Goal: Find contact information: Find contact information

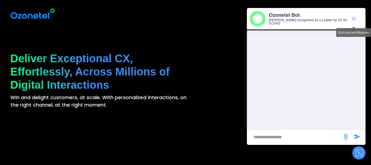
click at [355, 17] on icon "end chat or minimize" at bounding box center [354, 18] width 7 height 7
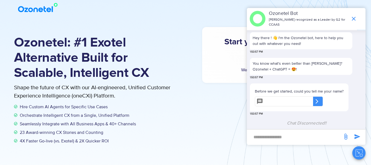
scroll to position [18, 0]
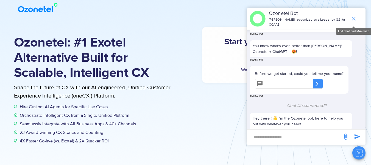
click at [354, 17] on icon "end chat or minimize" at bounding box center [354, 18] width 7 height 7
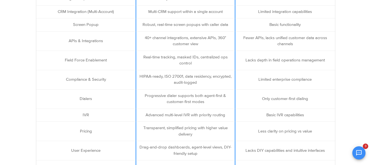
scroll to position [0, 0]
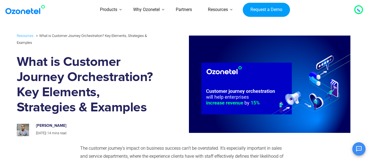
click at [27, 10] on img at bounding box center [26, 10] width 45 height 10
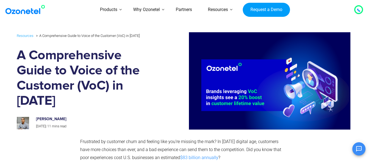
scroll to position [275, 0]
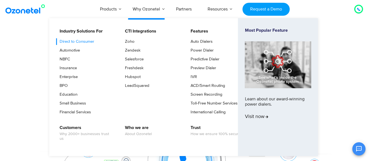
click at [85, 41] on link "Direct to Consumer" at bounding box center [75, 41] width 39 height 7
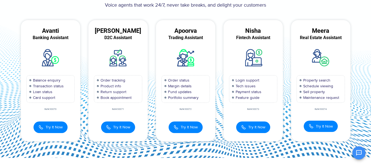
scroll to position [75, 0]
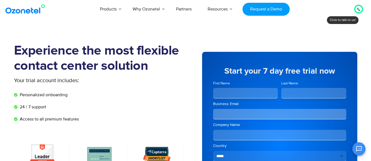
drag, startPoint x: 0, startPoint y: 0, endPoint x: 375, endPoint y: 14, distance: 375.5
